Goal: Check status

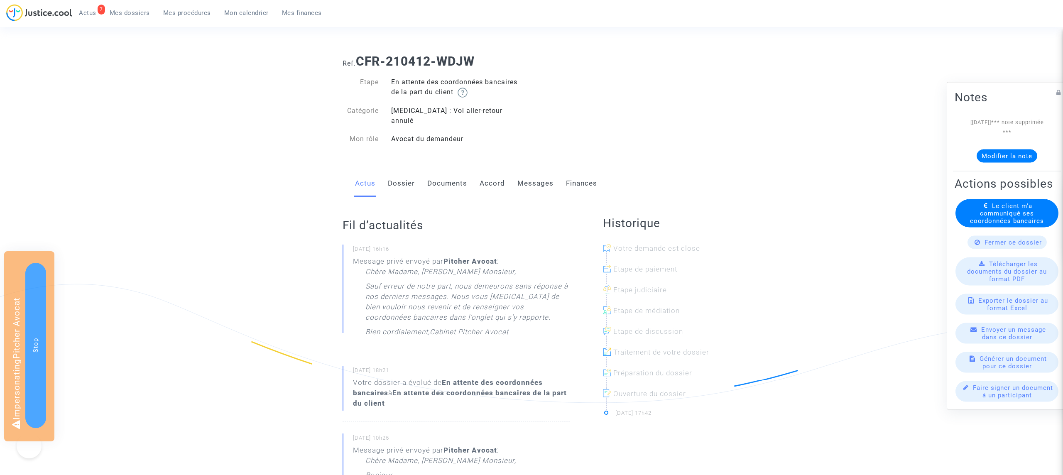
click at [384, 178] on div "Actus Dossier Documents Accord Messages Finances" at bounding box center [532, 184] width 378 height 28
click at [393, 176] on link "Dossier" at bounding box center [401, 183] width 27 height 27
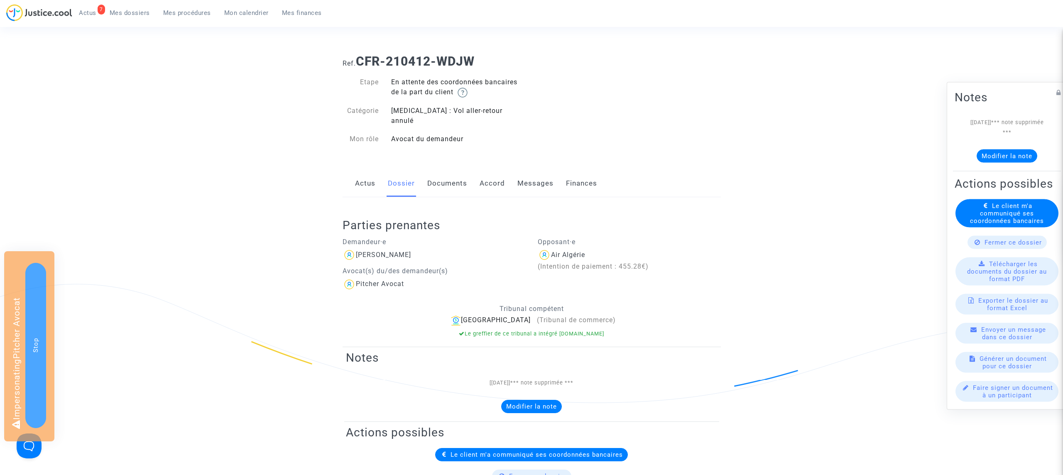
click at [370, 171] on link "Actus" at bounding box center [365, 183] width 20 height 27
